Goal: Task Accomplishment & Management: Complete application form

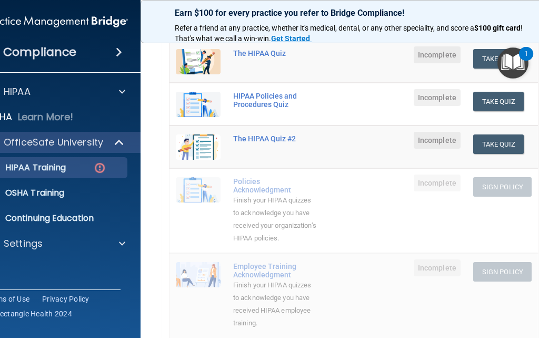
scroll to position [105, 0]
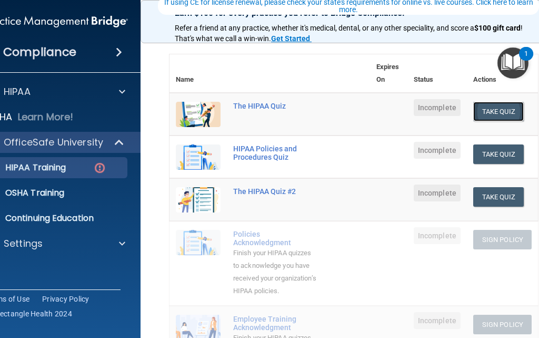
click at [484, 110] on button "Take Quiz" at bounding box center [498, 111] width 51 height 19
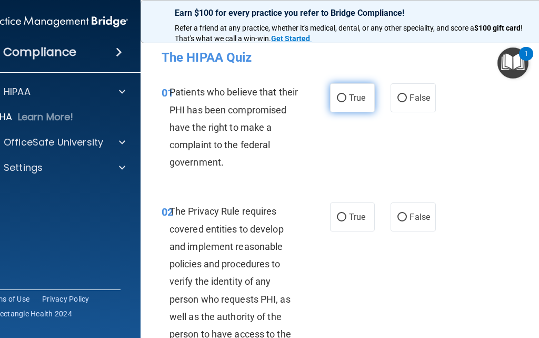
click at [337, 101] on input "True" at bounding box center [341, 98] width 9 height 8
radio input "true"
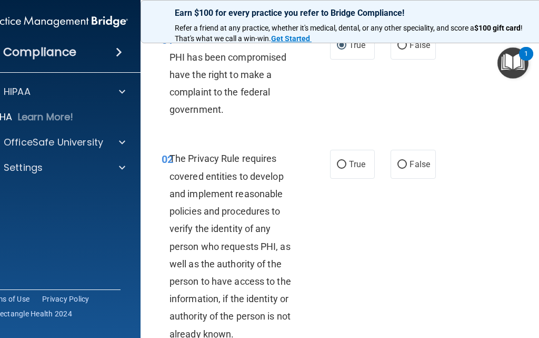
scroll to position [105, 0]
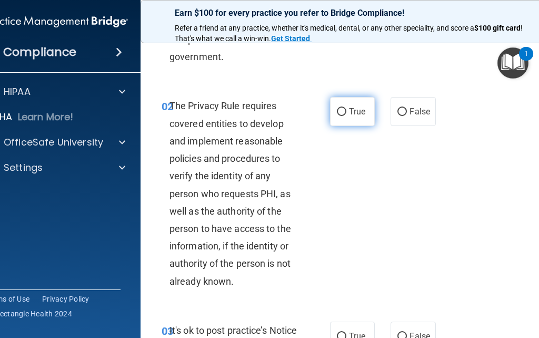
click at [353, 106] on label "True" at bounding box center [352, 111] width 45 height 29
click at [347, 108] on input "True" at bounding box center [341, 112] width 9 height 8
radio input "true"
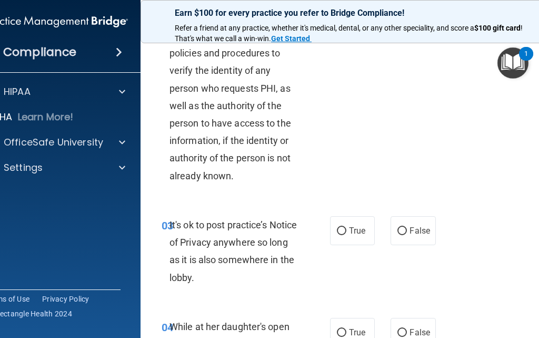
scroll to position [316, 0]
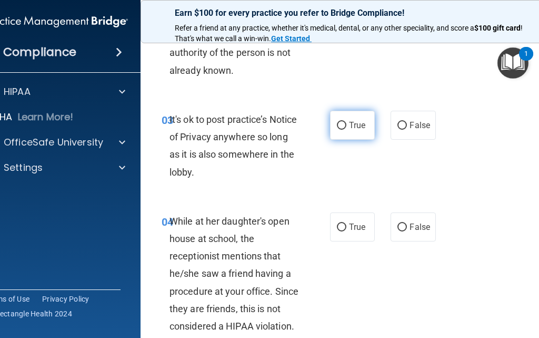
click at [350, 132] on label "True" at bounding box center [352, 125] width 45 height 29
click at [347, 130] on input "True" at bounding box center [341, 126] width 9 height 8
radio input "true"
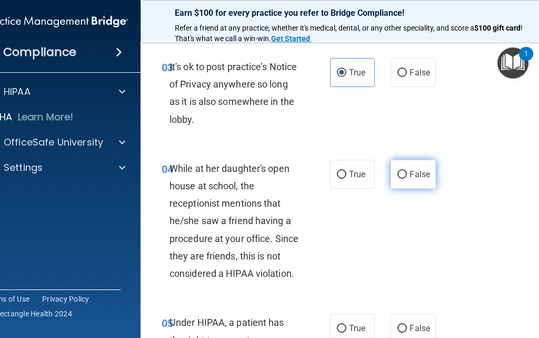
click at [398, 179] on label "False" at bounding box center [413, 174] width 45 height 29
click at [398, 179] on input "False" at bounding box center [402, 175] width 9 height 8
radio input "true"
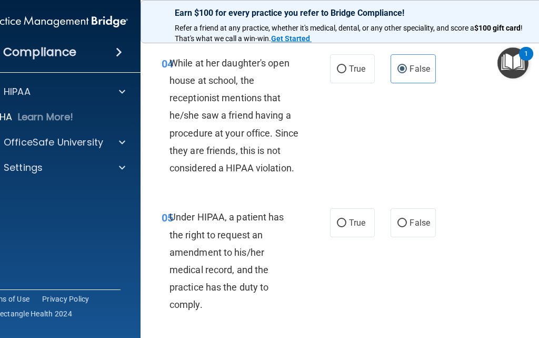
scroll to position [527, 0]
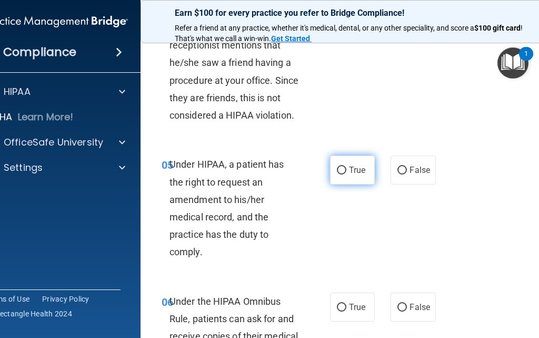
click at [343, 170] on label "True" at bounding box center [352, 169] width 45 height 29
click at [343, 170] on input "True" at bounding box center [341, 170] width 9 height 8
radio input "true"
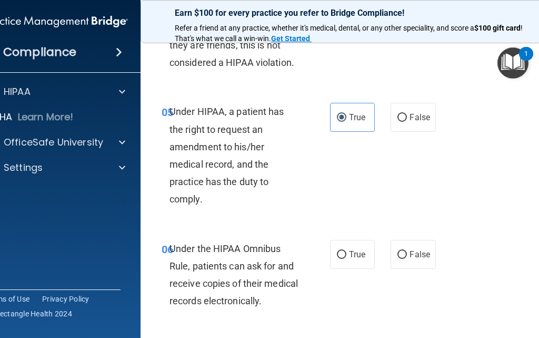
scroll to position [685, 0]
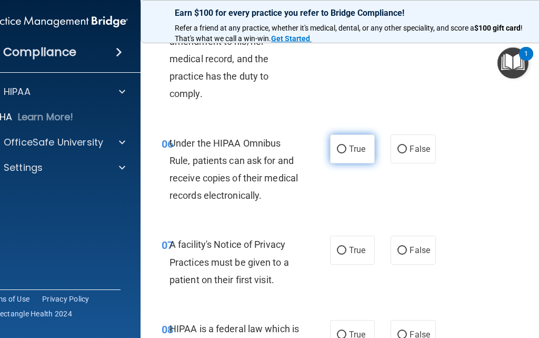
click at [337, 145] on input "True" at bounding box center [341, 149] width 9 height 8
radio input "true"
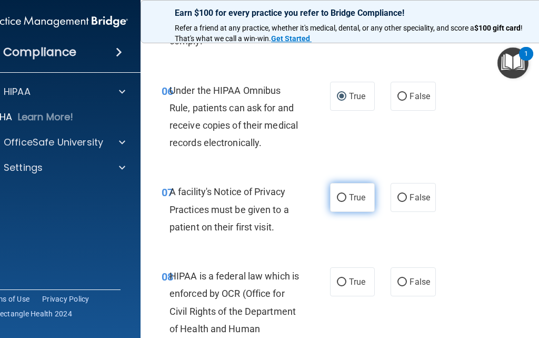
click at [344, 206] on label "True" at bounding box center [352, 197] width 45 height 29
click at [344, 202] on input "True" at bounding box center [341, 198] width 9 height 8
radio input "true"
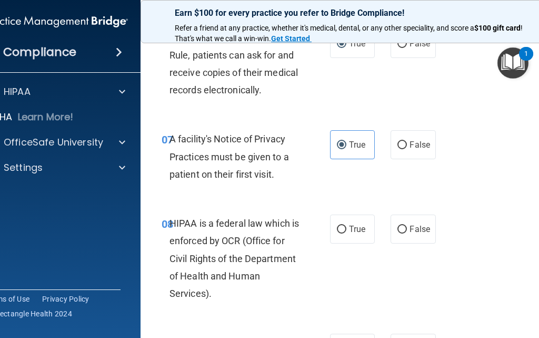
scroll to position [843, 0]
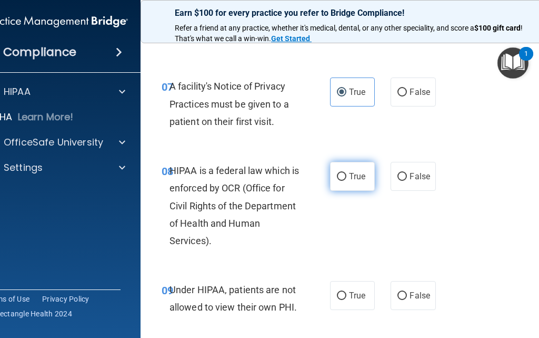
click at [341, 184] on label "True" at bounding box center [352, 176] width 45 height 29
click at [341, 181] on input "True" at bounding box center [341, 177] width 9 height 8
radio input "true"
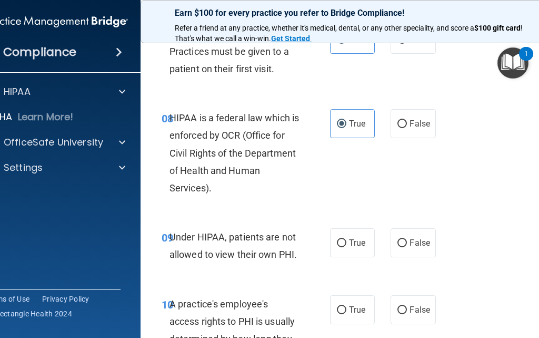
scroll to position [948, 0]
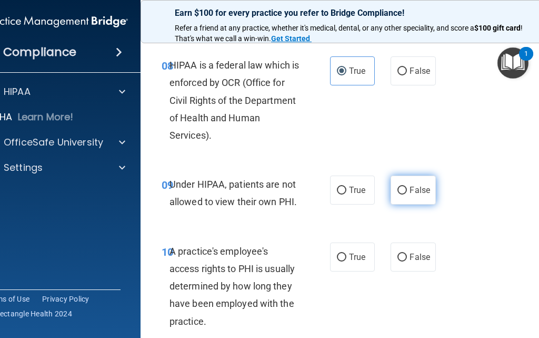
click at [405, 200] on label "False" at bounding box center [413, 189] width 45 height 29
click at [405, 194] on input "False" at bounding box center [402, 190] width 9 height 8
radio input "true"
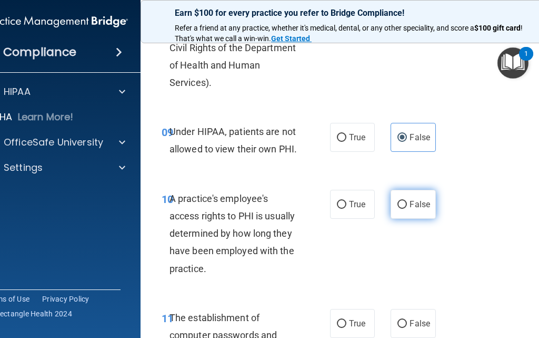
click at [393, 211] on label "False" at bounding box center [413, 204] width 45 height 29
click at [398, 209] on input "False" at bounding box center [402, 205] width 9 height 8
radio input "true"
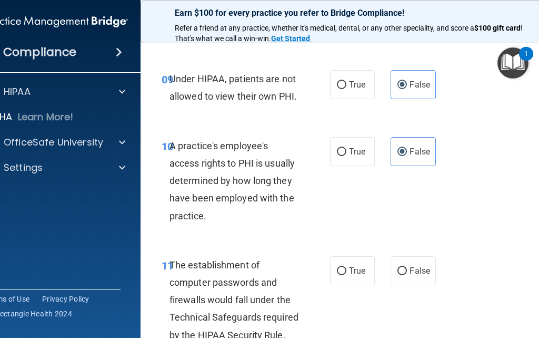
scroll to position [1106, 0]
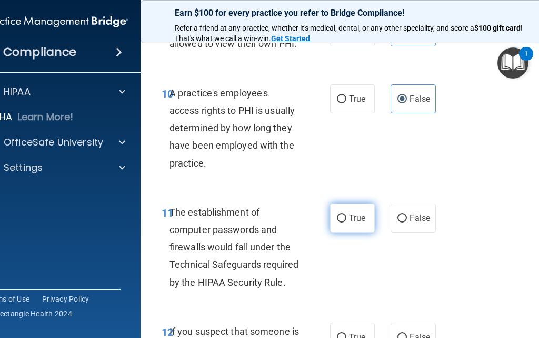
click at [352, 226] on label "True" at bounding box center [352, 217] width 45 height 29
click at [347, 222] on input "True" at bounding box center [341, 218] width 9 height 8
radio input "true"
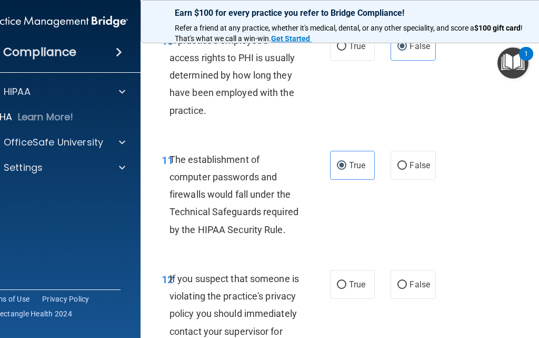
scroll to position [1211, 0]
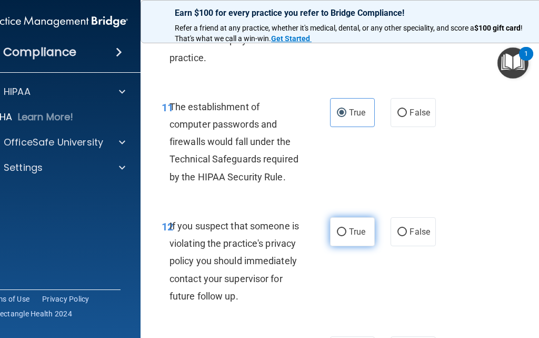
click at [330, 234] on label "True" at bounding box center [352, 231] width 45 height 29
click at [337, 234] on input "True" at bounding box center [341, 232] width 9 height 8
radio input "true"
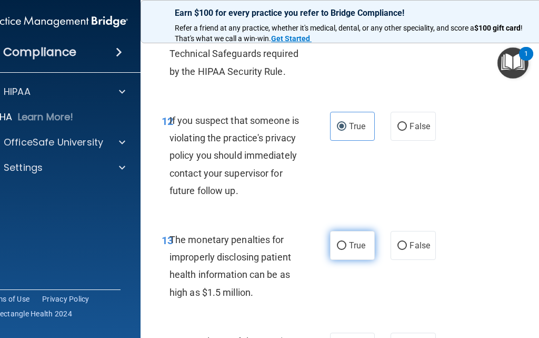
click at [349, 246] on span "True" at bounding box center [357, 245] width 16 height 10
click at [345, 246] on input "True" at bounding box center [341, 246] width 9 height 8
radio input "true"
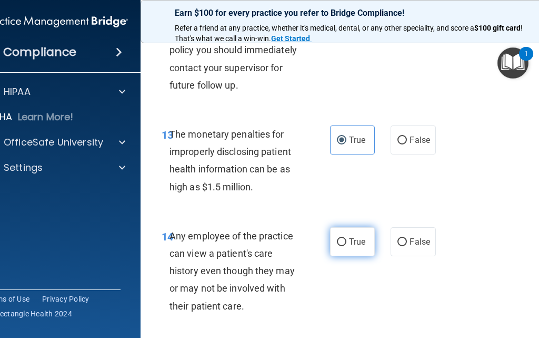
click at [351, 246] on span "True" at bounding box center [357, 241] width 16 height 10
click at [347, 246] on input "True" at bounding box center [341, 242] width 9 height 8
radio input "true"
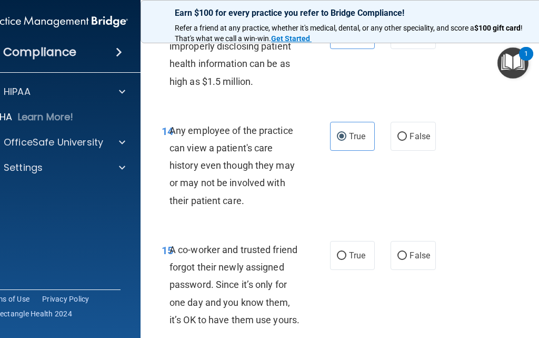
scroll to position [1580, 0]
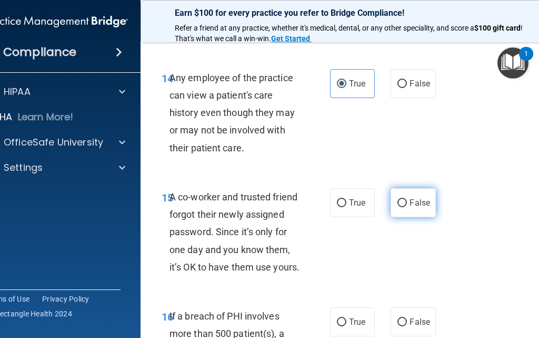
click at [402, 207] on label "False" at bounding box center [413, 202] width 45 height 29
click at [402, 207] on input "False" at bounding box center [402, 203] width 9 height 8
radio input "true"
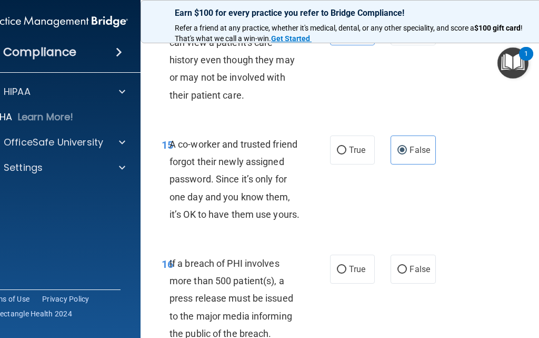
scroll to position [1685, 0]
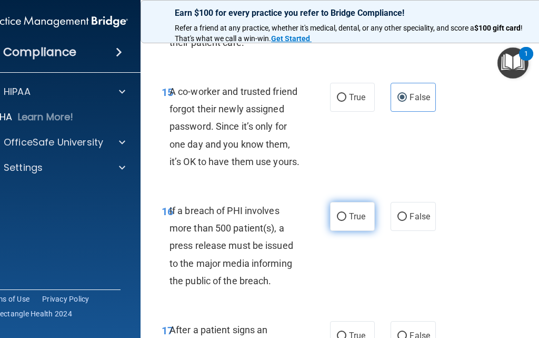
click at [357, 229] on label "True" at bounding box center [352, 216] width 45 height 29
click at [347, 221] on input "True" at bounding box center [341, 217] width 9 height 8
radio input "true"
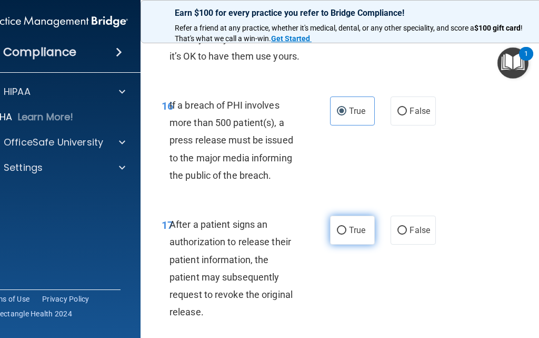
click at [338, 232] on input "True" at bounding box center [341, 230] width 9 height 8
radio input "true"
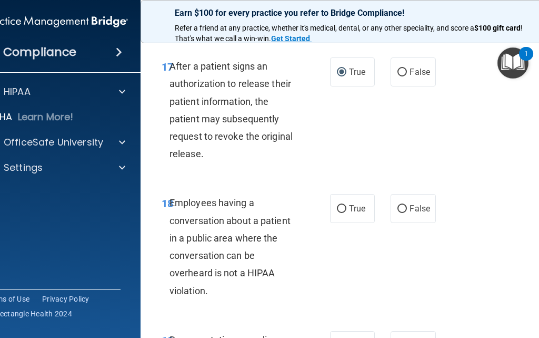
scroll to position [2001, 0]
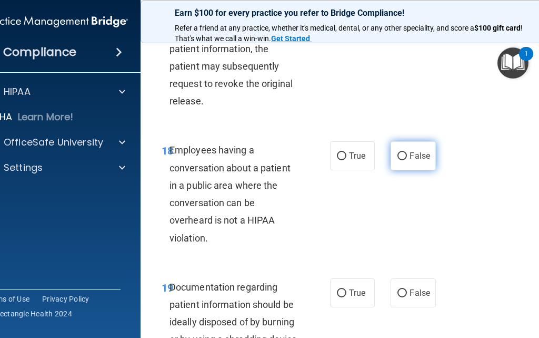
click at [398, 155] on input "False" at bounding box center [402, 156] width 9 height 8
radio input "true"
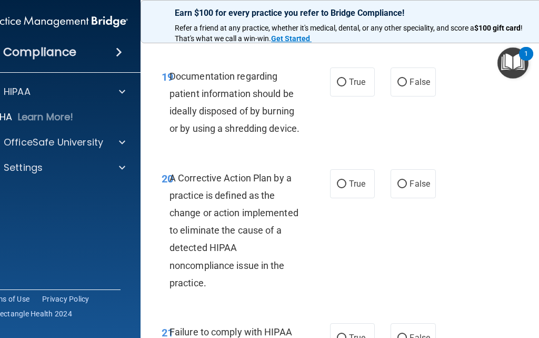
scroll to position [2159, 0]
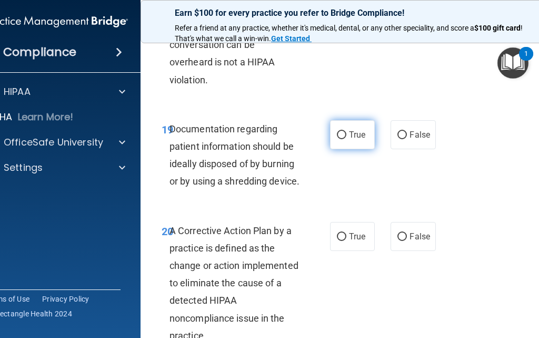
click at [353, 128] on label "True" at bounding box center [352, 134] width 45 height 29
click at [347, 131] on input "True" at bounding box center [341, 135] width 9 height 8
radio input "true"
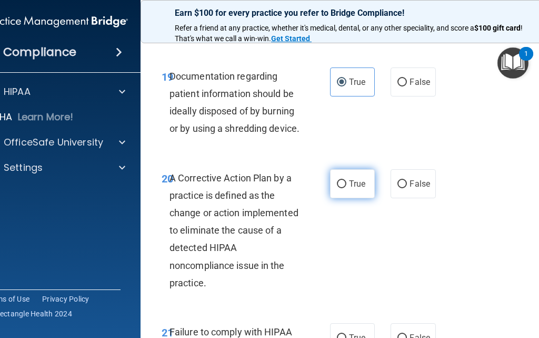
click at [339, 180] on input "True" at bounding box center [341, 184] width 9 height 8
radio input "true"
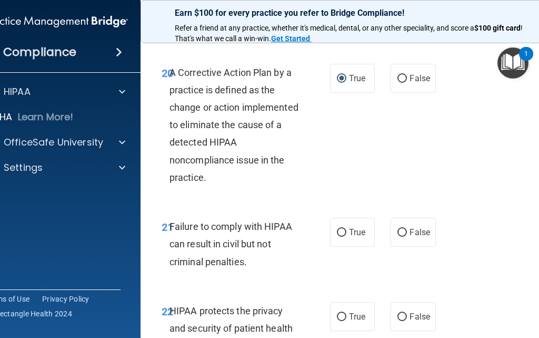
scroll to position [2370, 0]
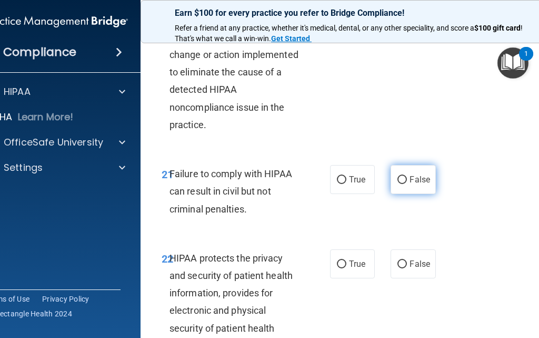
click at [402, 176] on input "False" at bounding box center [402, 180] width 9 height 8
radio input "true"
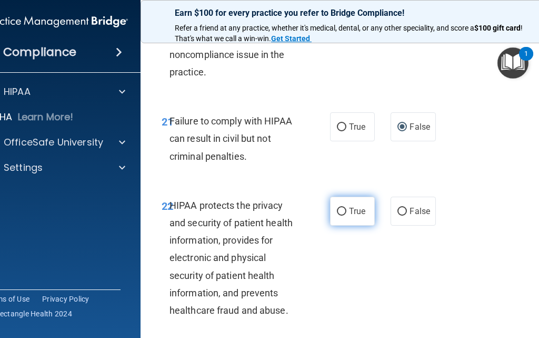
click at [345, 196] on label "True" at bounding box center [352, 210] width 45 height 29
click at [345, 207] on input "True" at bounding box center [341, 211] width 9 height 8
radio input "true"
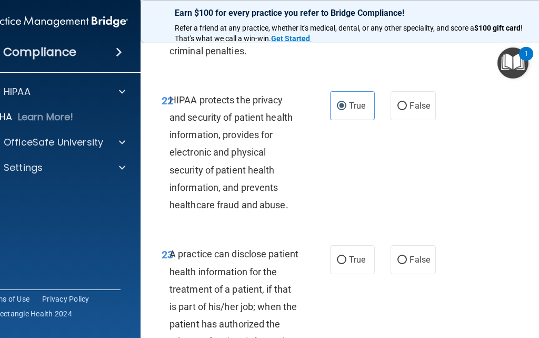
scroll to position [2580, 0]
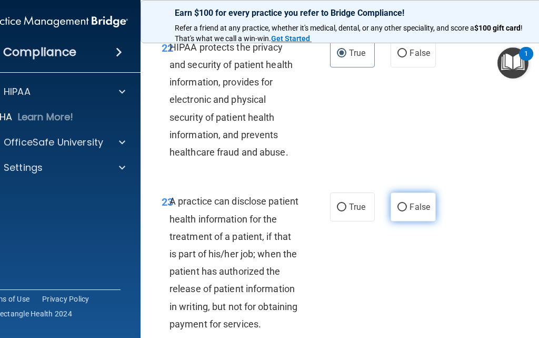
click at [421, 202] on span "False" at bounding box center [420, 207] width 21 height 10
click at [407, 203] on input "False" at bounding box center [402, 207] width 9 height 8
radio input "true"
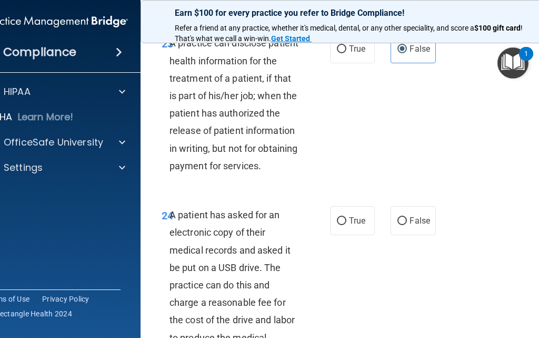
scroll to position [2791, 0]
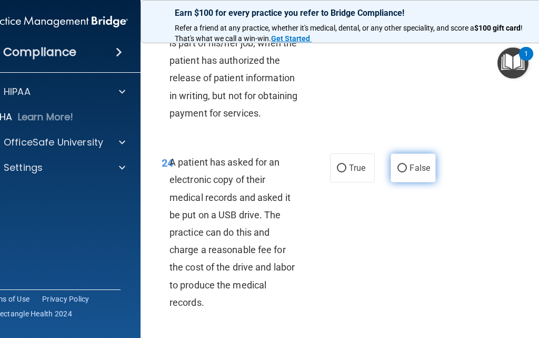
click at [413, 160] on label "False" at bounding box center [413, 167] width 45 height 29
click at [407, 164] on input "False" at bounding box center [402, 168] width 9 height 8
radio input "true"
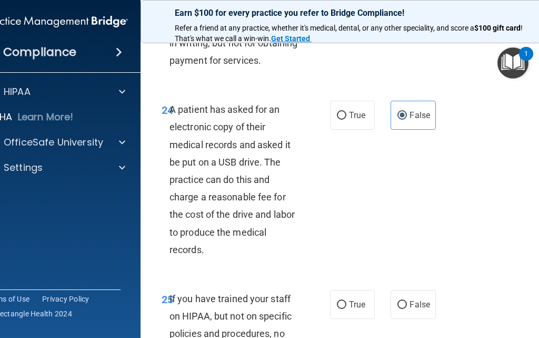
scroll to position [2896, 0]
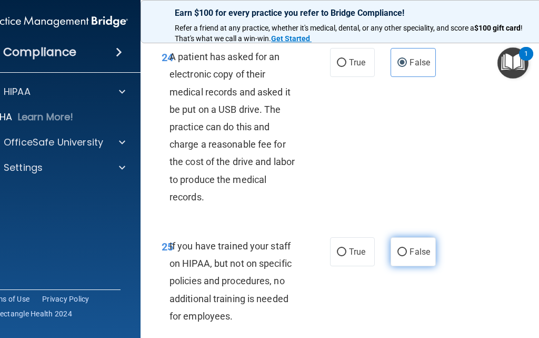
click at [418, 240] on label "False" at bounding box center [413, 251] width 45 height 29
click at [407, 248] on input "False" at bounding box center [402, 252] width 9 height 8
radio input "true"
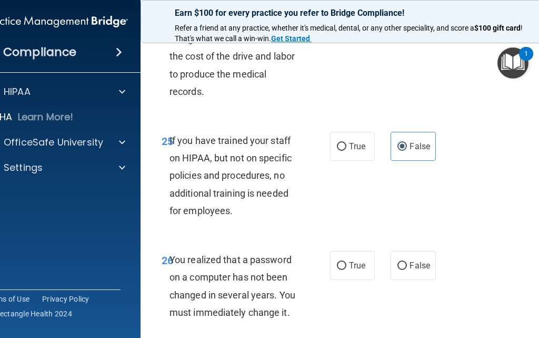
scroll to position [3054, 0]
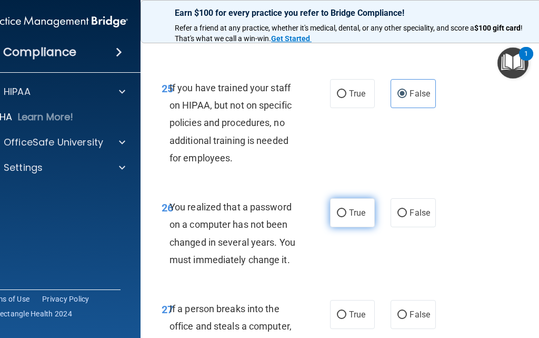
click at [364, 198] on label "True" at bounding box center [352, 212] width 45 height 29
click at [347, 209] on input "True" at bounding box center [341, 213] width 9 height 8
radio input "true"
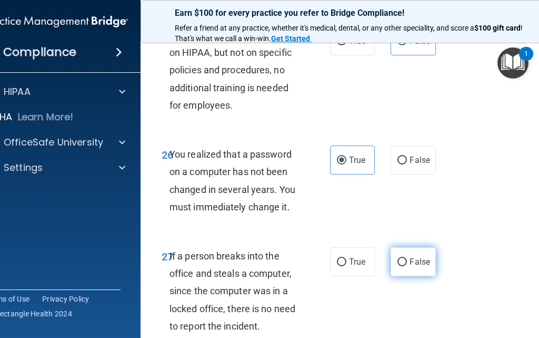
click at [425, 252] on label "False" at bounding box center [413, 261] width 45 height 29
click at [407, 258] on input "False" at bounding box center [402, 262] width 9 height 8
radio input "true"
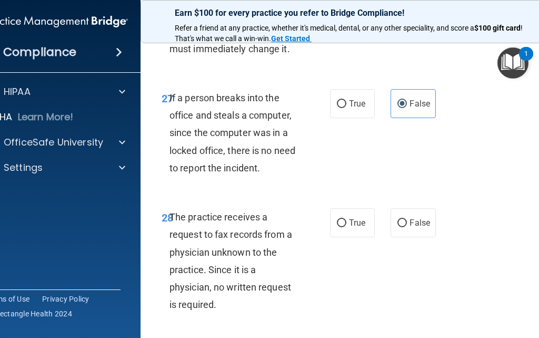
scroll to position [3318, 0]
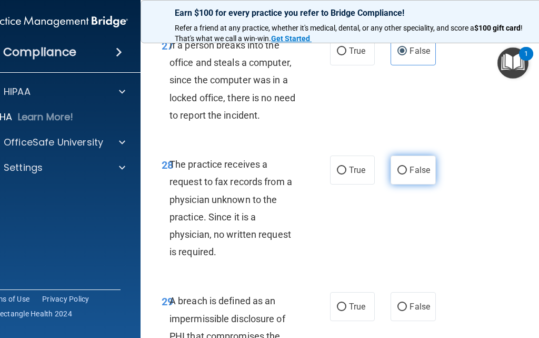
click at [426, 155] on label "False" at bounding box center [413, 169] width 45 height 29
click at [407, 166] on input "False" at bounding box center [402, 170] width 9 height 8
radio input "true"
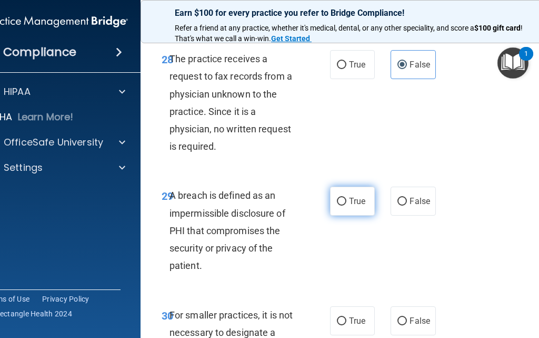
click at [344, 192] on label "True" at bounding box center [352, 200] width 45 height 29
click at [344, 197] on input "True" at bounding box center [341, 201] width 9 height 8
radio input "true"
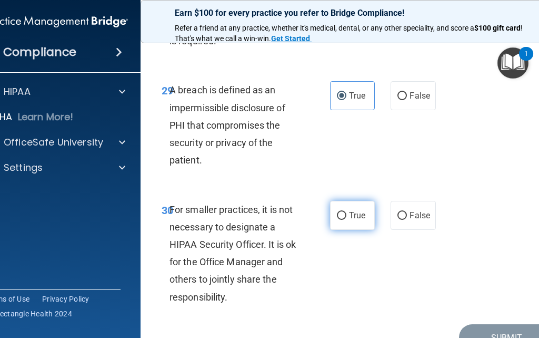
click at [352, 205] on label "True" at bounding box center [352, 215] width 45 height 29
click at [347, 212] on input "True" at bounding box center [341, 216] width 9 height 8
radio input "true"
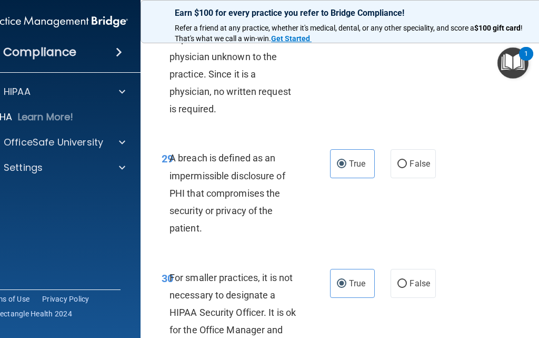
scroll to position [3566, 0]
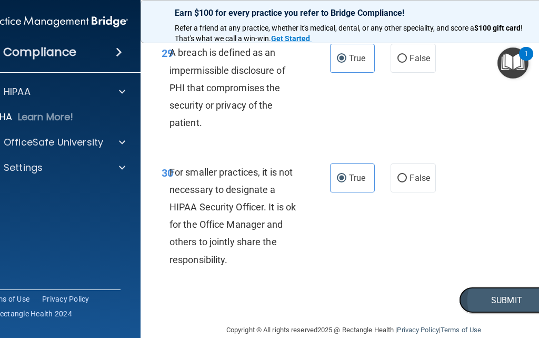
click at [487, 286] on button "Submit" at bounding box center [506, 299] width 95 height 27
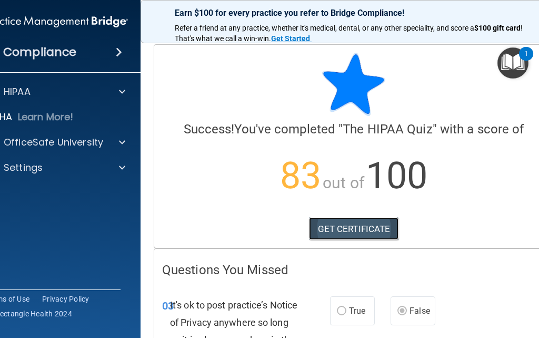
click at [341, 230] on link "GET CERTIFICATE" at bounding box center [354, 228] width 90 height 23
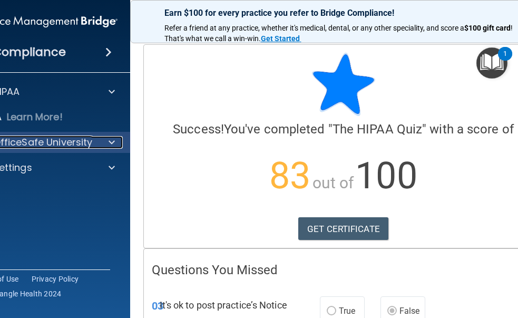
click at [66, 137] on p "OfficeSafe University" at bounding box center [43, 142] width 100 height 13
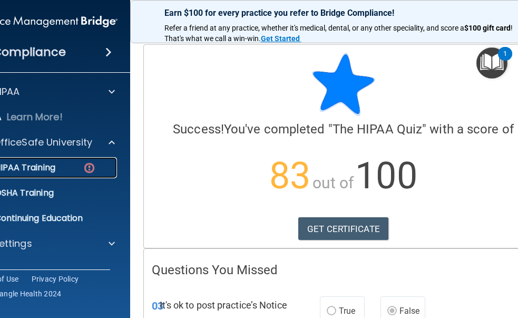
click at [59, 174] on link "HIPAA Training" at bounding box center [34, 167] width 166 height 21
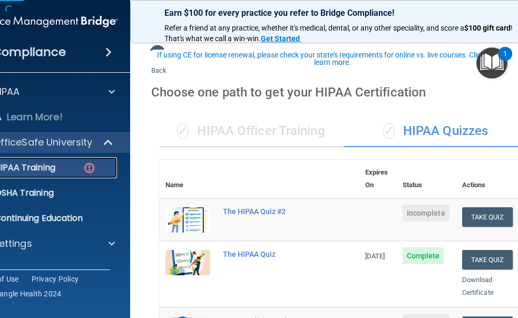
scroll to position [105, 0]
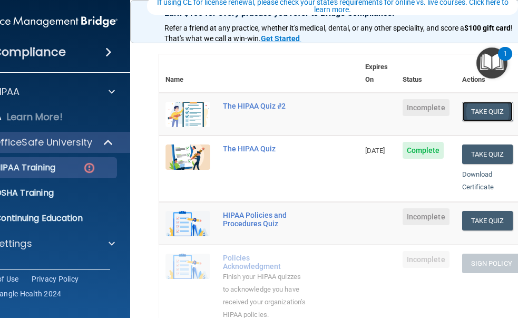
click at [478, 103] on button "Take Quiz" at bounding box center [487, 111] width 51 height 19
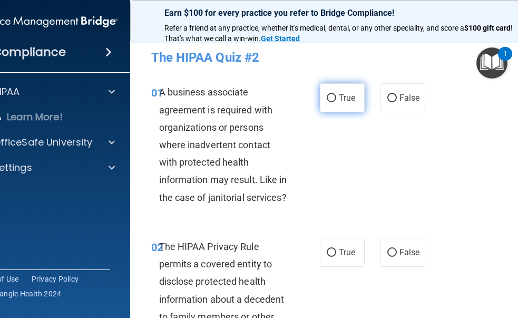
click at [337, 107] on label "True" at bounding box center [342, 97] width 45 height 29
click at [336, 102] on input "True" at bounding box center [331, 98] width 9 height 8
radio input "true"
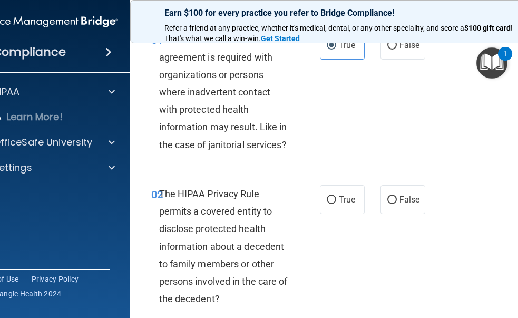
scroll to position [105, 0]
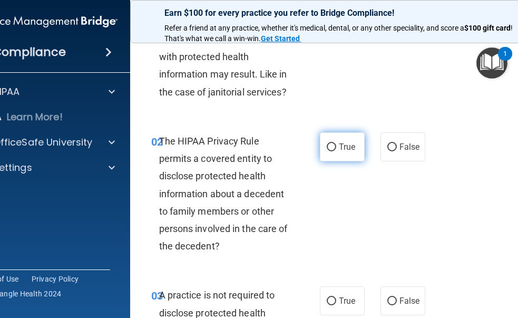
click at [331, 146] on input "True" at bounding box center [331, 147] width 9 height 8
radio input "true"
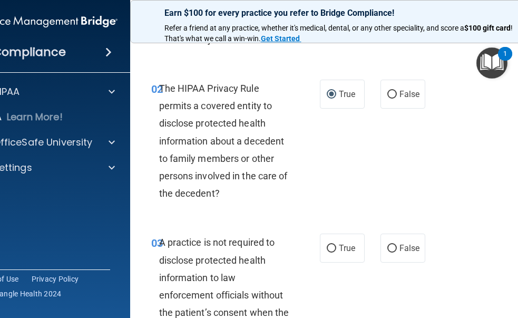
scroll to position [211, 0]
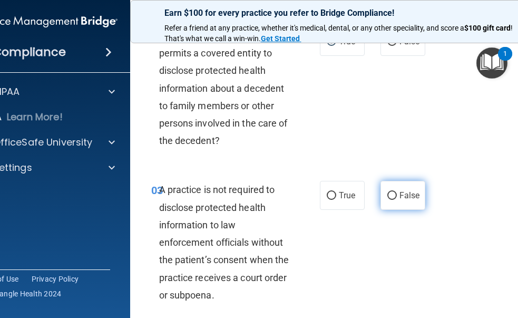
click at [391, 189] on label "False" at bounding box center [402, 195] width 45 height 29
click at [391, 192] on input "False" at bounding box center [391, 196] width 9 height 8
radio input "true"
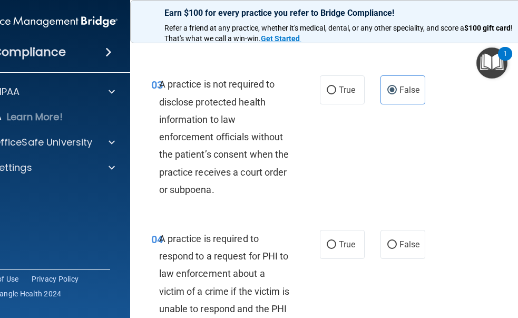
scroll to position [369, 0]
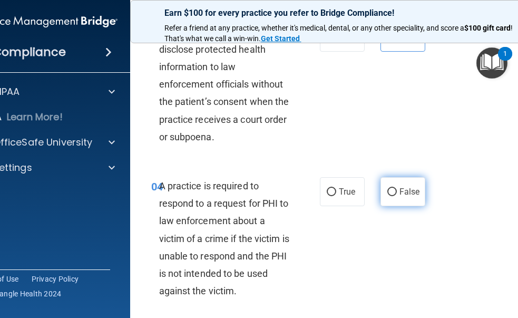
click at [400, 189] on span "False" at bounding box center [409, 191] width 21 height 10
click at [397, 189] on input "False" at bounding box center [391, 192] width 9 height 8
radio input "true"
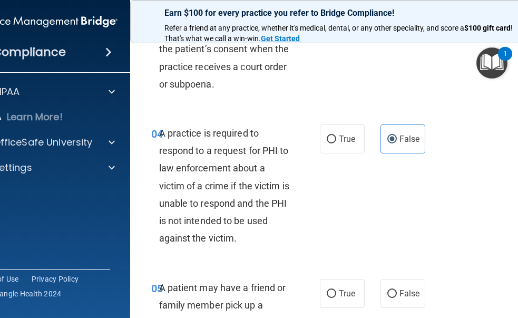
scroll to position [474, 0]
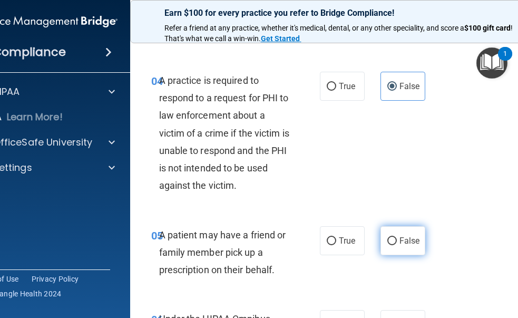
click at [399, 248] on label "False" at bounding box center [402, 240] width 45 height 29
click at [397, 245] on input "False" at bounding box center [391, 241] width 9 height 8
radio input "true"
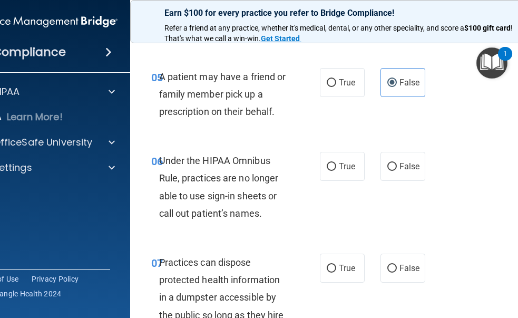
scroll to position [685, 0]
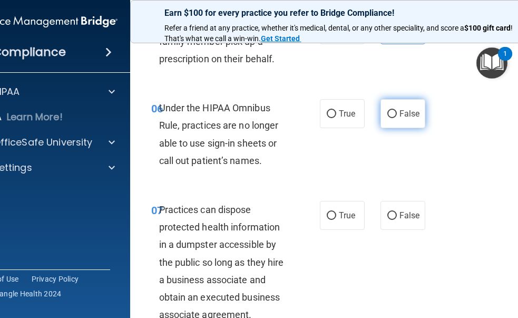
click at [400, 113] on span "False" at bounding box center [409, 113] width 21 height 10
click at [397, 113] on input "False" at bounding box center [391, 114] width 9 height 8
radio input "true"
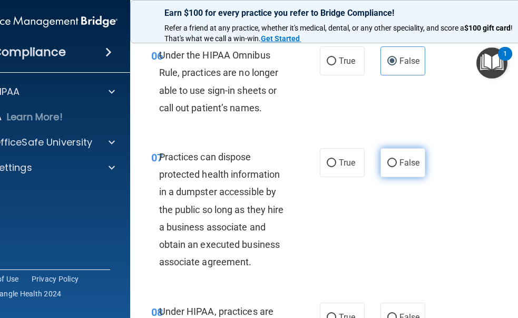
click at [394, 161] on label "False" at bounding box center [402, 162] width 45 height 29
click at [394, 161] on input "False" at bounding box center [391, 163] width 9 height 8
radio input "true"
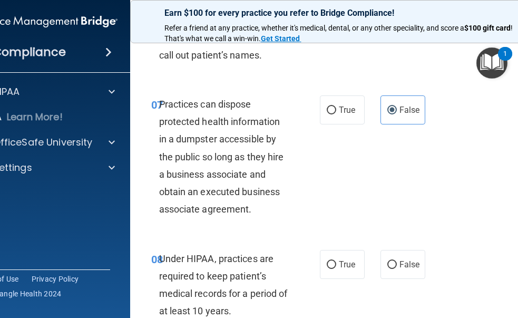
scroll to position [843, 0]
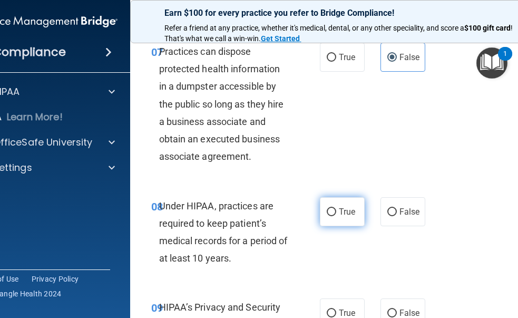
click at [347, 213] on span "True" at bounding box center [347, 211] width 16 height 10
click at [336, 213] on input "True" at bounding box center [331, 212] width 9 height 8
radio input "true"
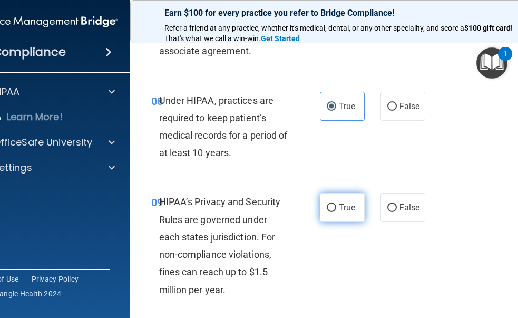
click at [347, 211] on span "True" at bounding box center [347, 207] width 16 height 10
click at [336, 211] on input "True" at bounding box center [331, 208] width 9 height 8
radio input "true"
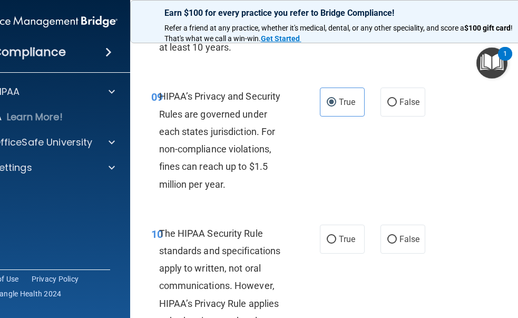
scroll to position [1106, 0]
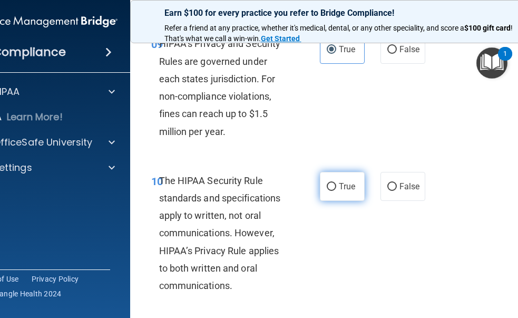
click at [340, 185] on span "True" at bounding box center [347, 186] width 16 height 10
click at [336, 185] on input "True" at bounding box center [331, 187] width 9 height 8
radio input "true"
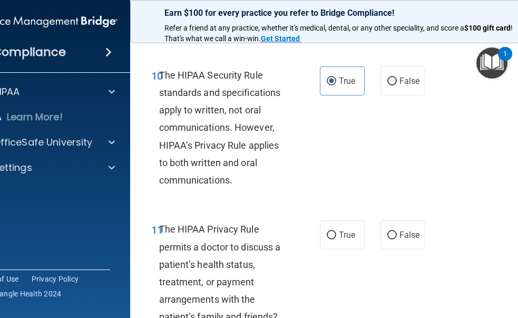
scroll to position [1369, 0]
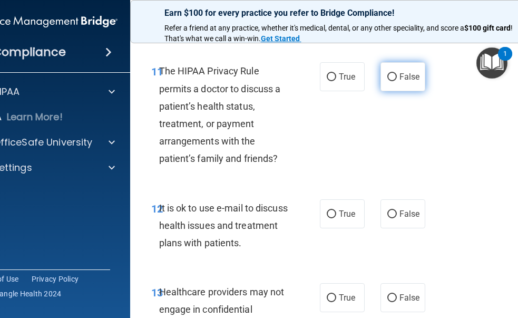
click at [407, 74] on span "False" at bounding box center [409, 77] width 21 height 10
click at [397, 74] on input "False" at bounding box center [391, 77] width 9 height 8
radio input "true"
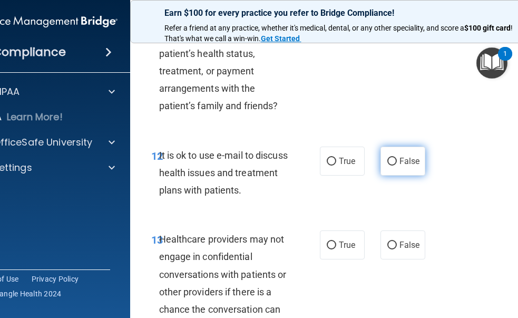
click at [390, 165] on label "False" at bounding box center [402, 160] width 45 height 29
click at [390, 165] on input "False" at bounding box center [391, 161] width 9 height 8
radio input "true"
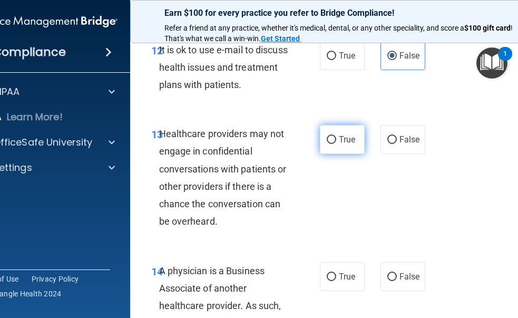
click at [341, 136] on span "True" at bounding box center [347, 139] width 16 height 10
click at [336, 136] on input "True" at bounding box center [331, 140] width 9 height 8
radio input "true"
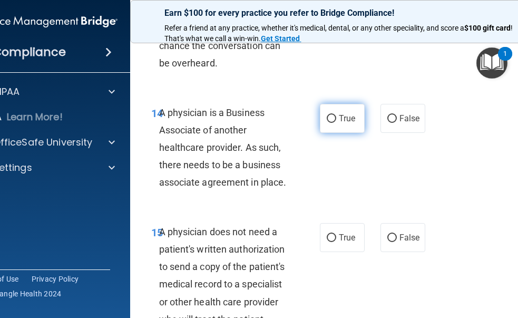
click at [333, 119] on label "True" at bounding box center [342, 118] width 45 height 29
click at [333, 119] on input "True" at bounding box center [331, 119] width 9 height 8
radio input "true"
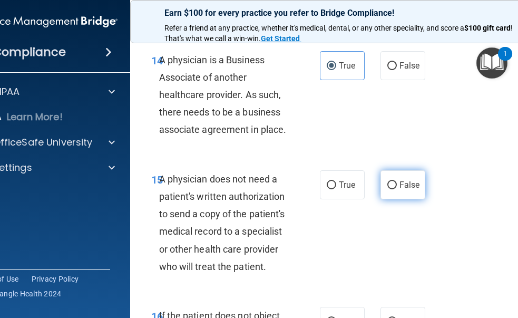
click at [399, 192] on label "False" at bounding box center [402, 184] width 45 height 29
click at [397, 189] on input "False" at bounding box center [391, 185] width 9 height 8
radio input "true"
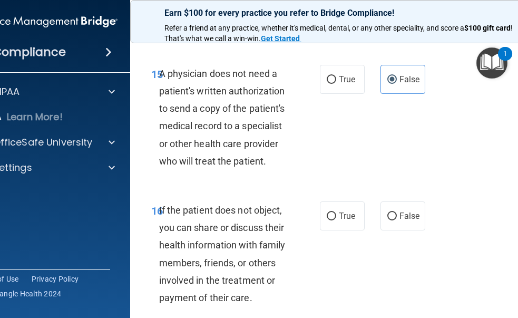
scroll to position [1896, 0]
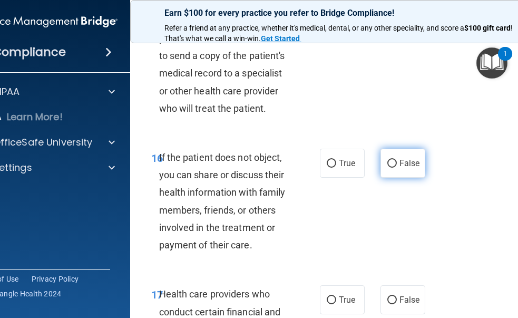
click at [391, 170] on label "False" at bounding box center [402, 163] width 45 height 29
click at [391, 167] on input "False" at bounding box center [391, 164] width 9 height 8
radio input "true"
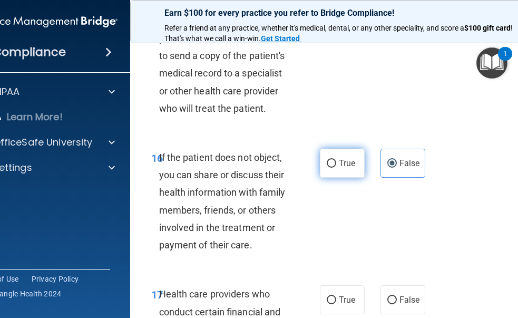
click at [340, 164] on span "True" at bounding box center [347, 163] width 16 height 10
click at [336, 164] on input "True" at bounding box center [331, 164] width 9 height 8
radio input "true"
radio input "false"
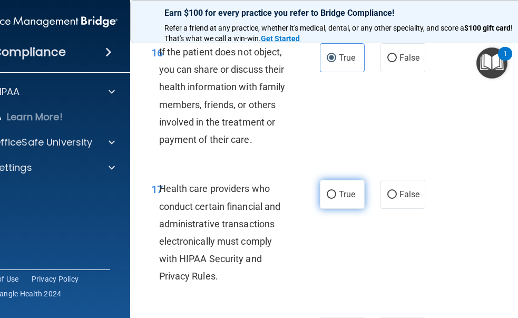
click at [330, 206] on label "True" at bounding box center [342, 194] width 45 height 29
click at [330, 199] on input "True" at bounding box center [331, 195] width 9 height 8
radio input "true"
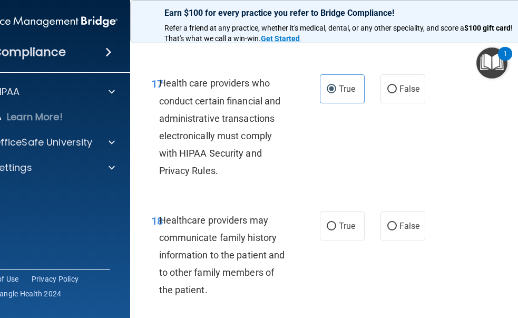
scroll to position [2159, 0]
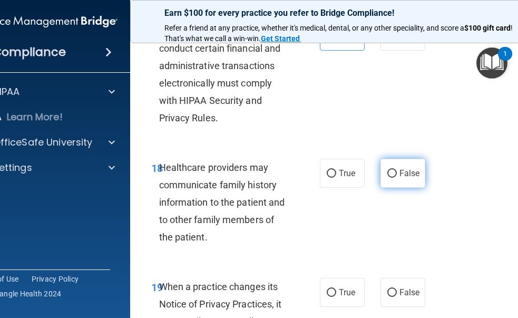
click at [401, 181] on label "False" at bounding box center [402, 173] width 45 height 29
click at [397, 177] on input "False" at bounding box center [391, 174] width 9 height 8
radio input "true"
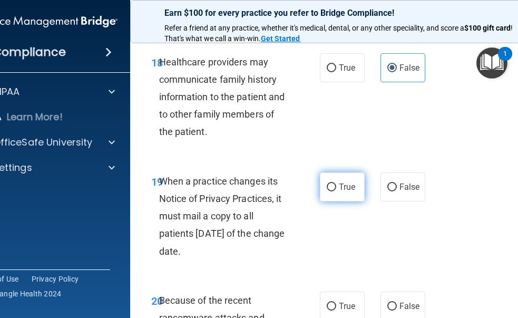
click at [344, 189] on span "True" at bounding box center [347, 187] width 16 height 10
click at [336, 189] on input "True" at bounding box center [331, 187] width 9 height 8
radio input "true"
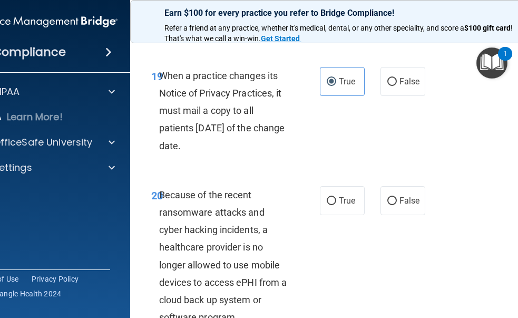
scroll to position [2475, 0]
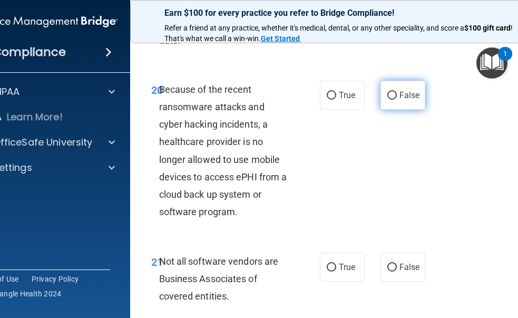
click at [401, 92] on span "False" at bounding box center [409, 95] width 21 height 10
click at [397, 92] on input "False" at bounding box center [391, 96] width 9 height 8
radio input "true"
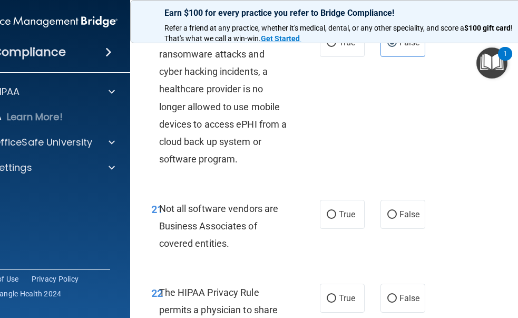
scroll to position [2580, 0]
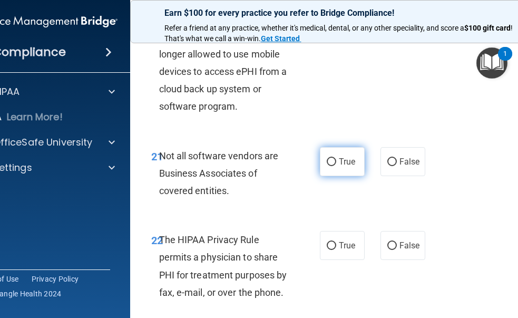
click at [336, 167] on label "True" at bounding box center [342, 161] width 45 height 29
click at [336, 166] on input "True" at bounding box center [331, 162] width 9 height 8
radio input "true"
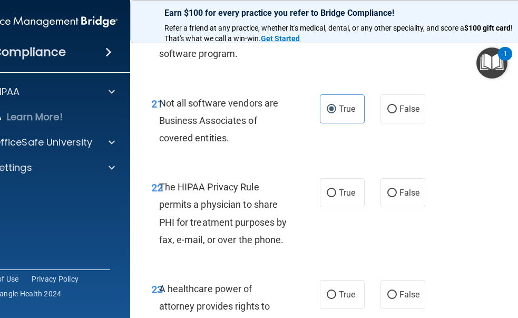
scroll to position [2686, 0]
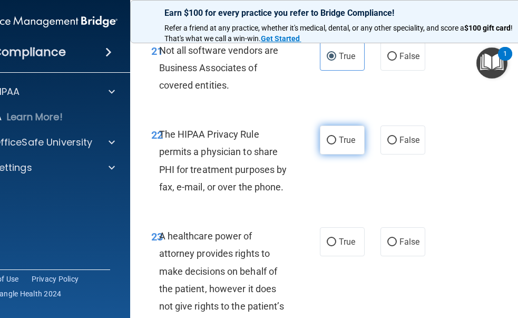
click at [332, 141] on label "True" at bounding box center [342, 139] width 45 height 29
click at [332, 141] on input "True" at bounding box center [331, 140] width 9 height 8
radio input "true"
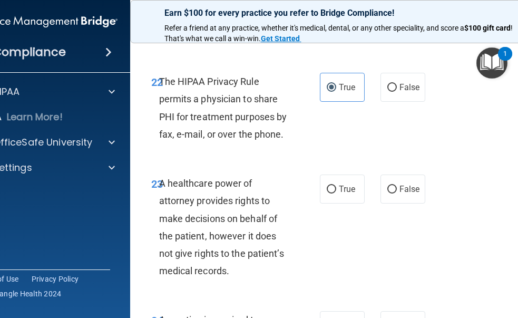
scroll to position [2791, 0]
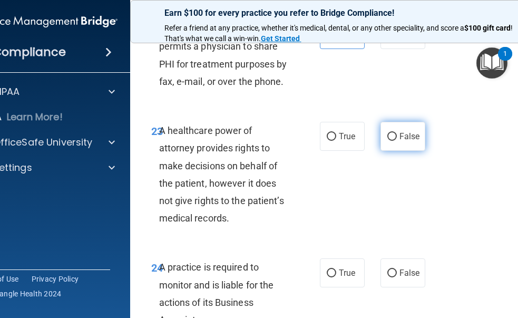
click at [399, 132] on span "False" at bounding box center [409, 136] width 21 height 10
click at [397, 133] on input "False" at bounding box center [391, 137] width 9 height 8
radio input "true"
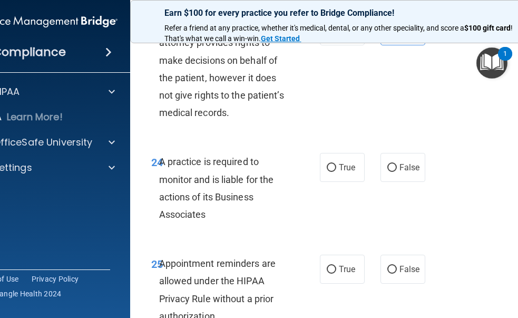
scroll to position [2949, 0]
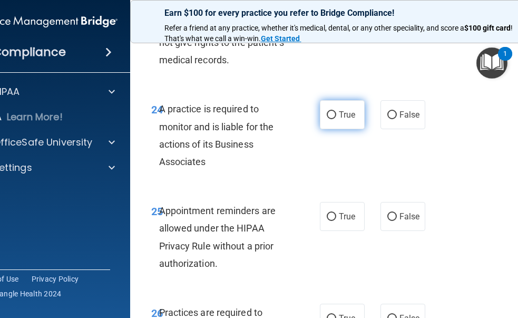
click at [352, 113] on label "True" at bounding box center [342, 114] width 45 height 29
click at [336, 113] on input "True" at bounding box center [331, 115] width 9 height 8
radio input "true"
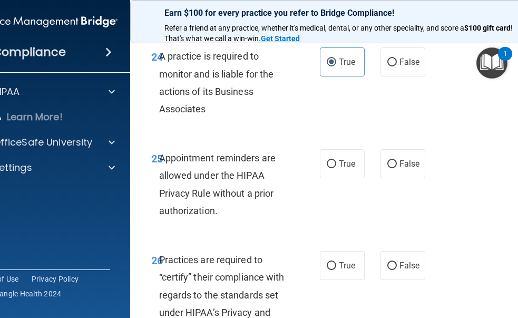
scroll to position [3054, 0]
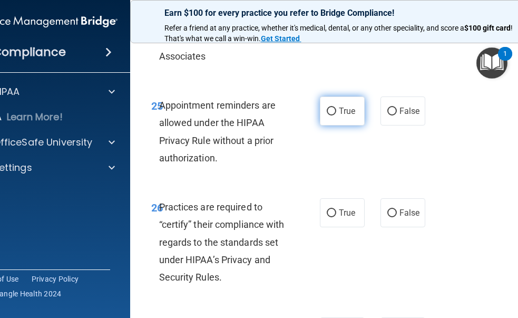
click at [325, 117] on label "True" at bounding box center [342, 110] width 45 height 29
click at [327, 115] on input "True" at bounding box center [331, 111] width 9 height 8
radio input "true"
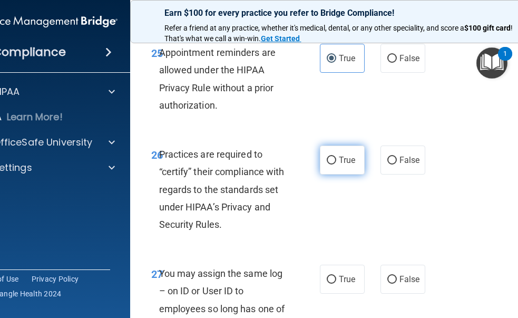
click at [358, 167] on label "True" at bounding box center [342, 159] width 45 height 29
click at [336, 164] on input "True" at bounding box center [331, 160] width 9 height 8
radio input "true"
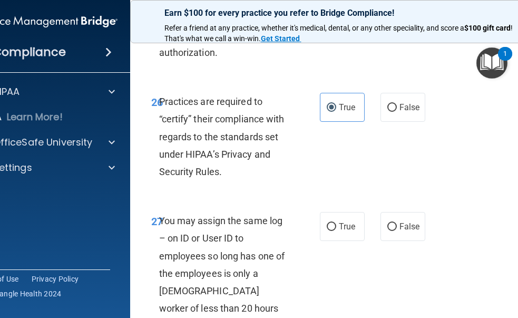
scroll to position [3212, 0]
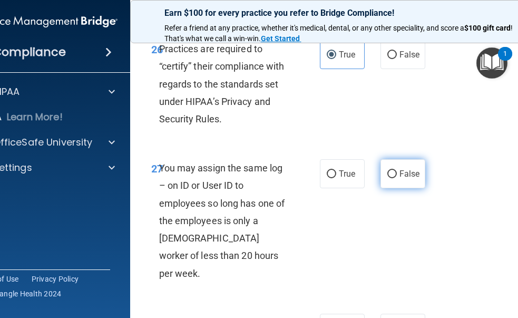
click at [397, 182] on label "False" at bounding box center [402, 173] width 45 height 29
click at [397, 178] on input "False" at bounding box center [391, 174] width 9 height 8
radio input "true"
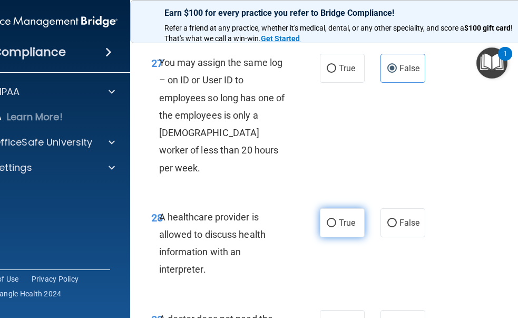
click at [325, 215] on label "True" at bounding box center [342, 222] width 45 height 29
click at [327, 219] on input "True" at bounding box center [331, 223] width 9 height 8
radio input "true"
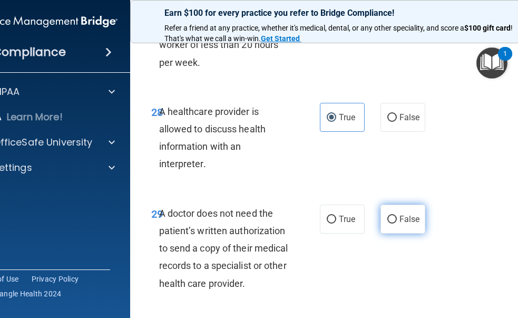
click at [401, 207] on label "False" at bounding box center [402, 218] width 45 height 29
click at [397, 215] on input "False" at bounding box center [391, 219] width 9 height 8
radio input "true"
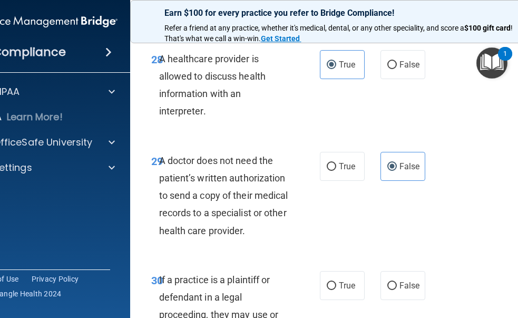
scroll to position [3528, 0]
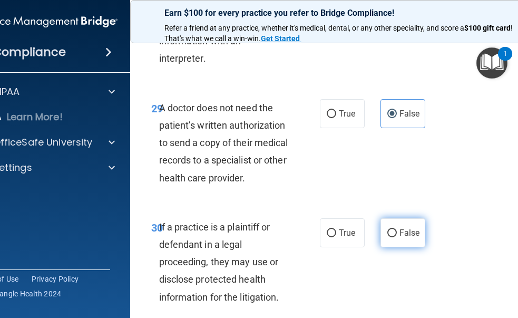
click at [407, 227] on span "False" at bounding box center [409, 232] width 21 height 10
click at [397, 229] on input "False" at bounding box center [391, 233] width 9 height 8
radio input "true"
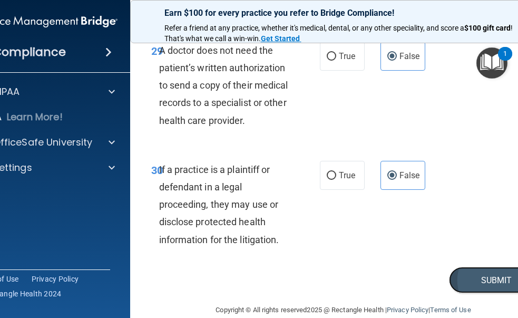
click at [498, 266] on button "Submit" at bounding box center [496, 279] width 95 height 27
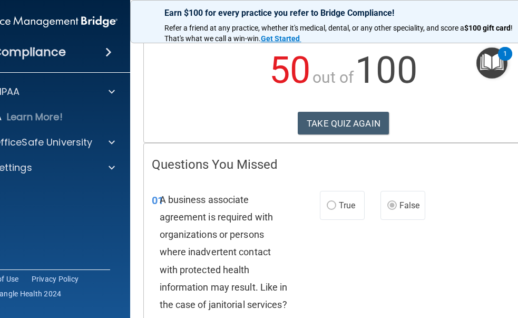
scroll to position [53, 0]
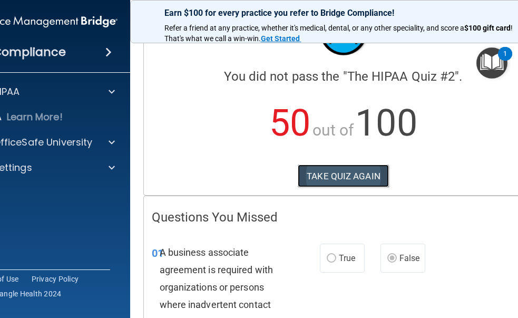
click at [319, 167] on button "TAKE QUIZ AGAIN" at bounding box center [343, 175] width 91 height 23
